Goal: Task Accomplishment & Management: Use online tool/utility

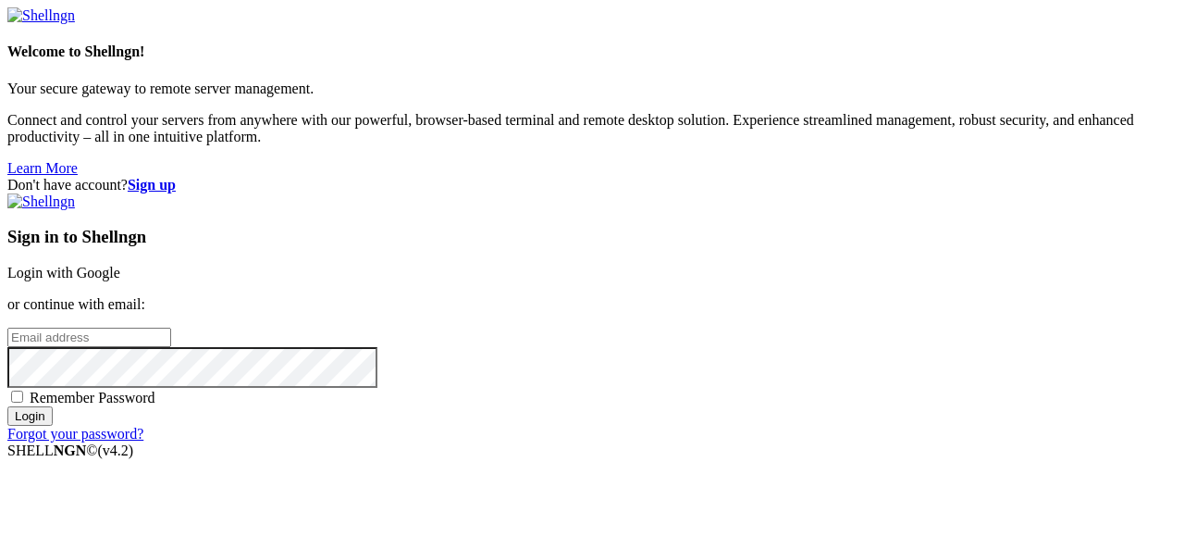
click at [120, 265] on link "Login with Google" at bounding box center [63, 273] width 113 height 16
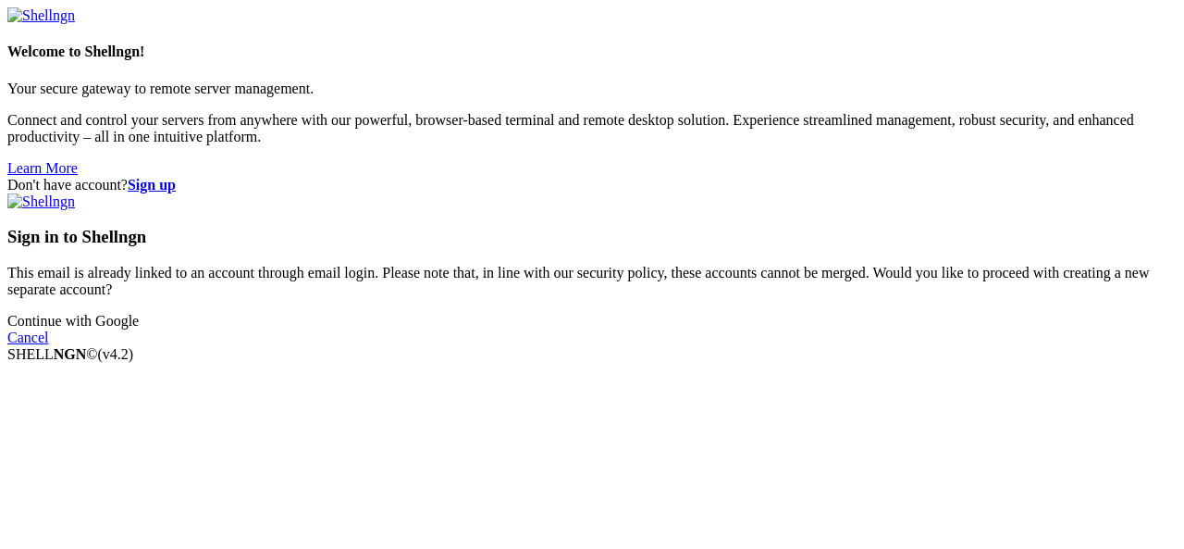
click at [139, 328] on link "Continue with Google" at bounding box center [72, 321] width 131 height 16
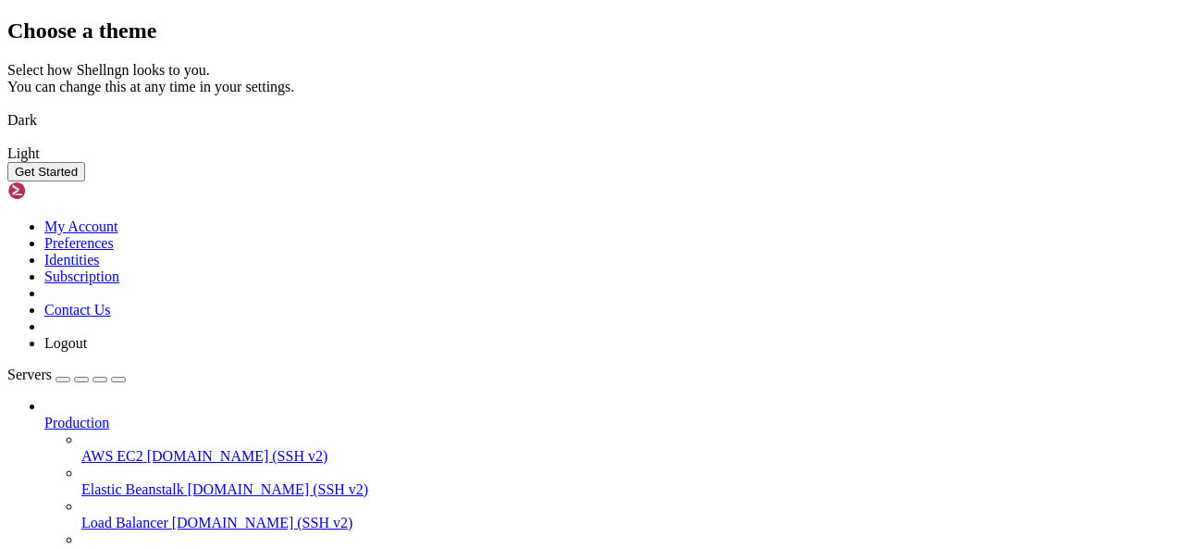
click at [7, 108] on img at bounding box center [7, 108] width 0 height 0
click at [85, 181] on button "Get Started" at bounding box center [46, 171] width 78 height 19
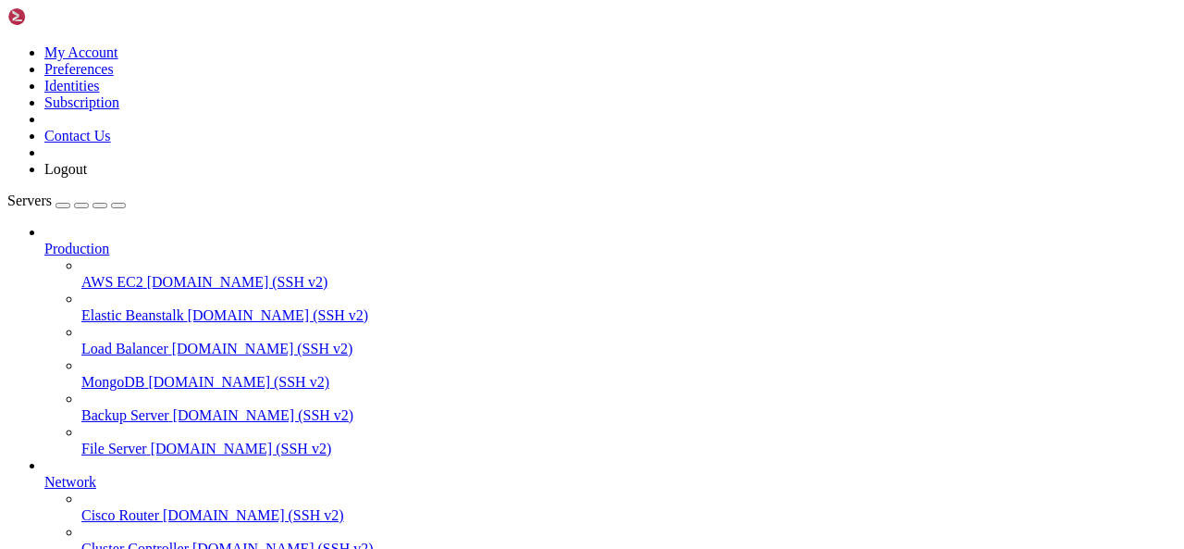
scroll to position [149, 0]
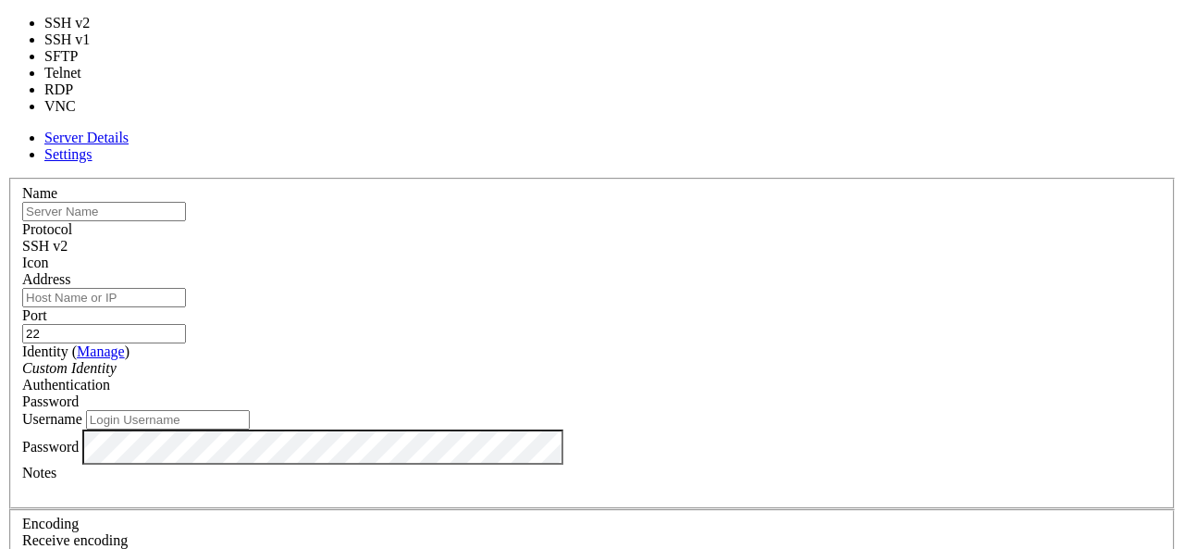
click at [68, 238] on span "SSH v2" at bounding box center [44, 246] width 45 height 16
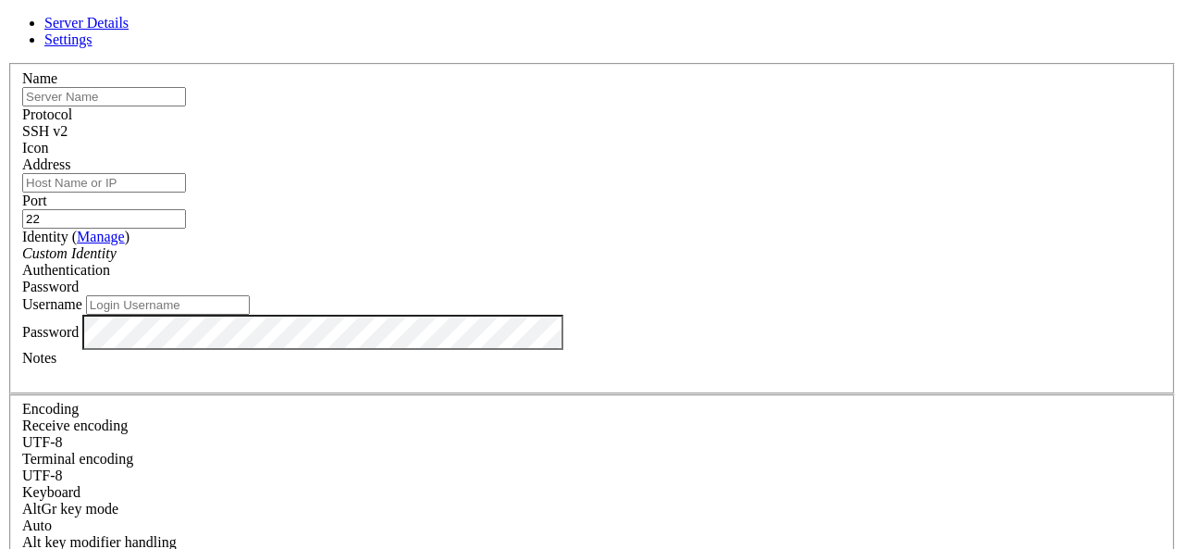
click at [807, 156] on div at bounding box center [592, 156] width 1140 height 0
click at [186, 106] on input "text" at bounding box center [104, 96] width 164 height 19
